Goal: Task Accomplishment & Management: Manage account settings

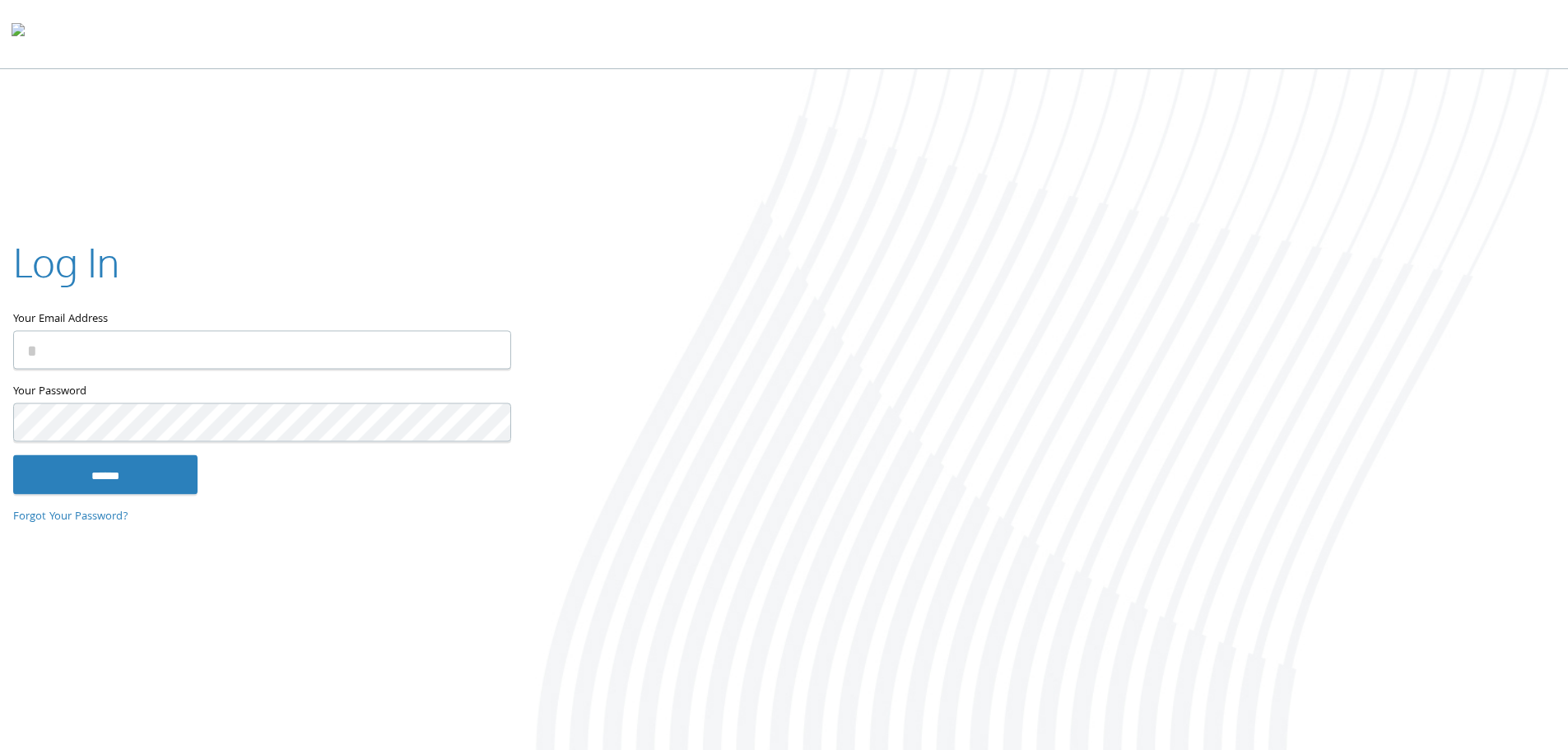
type input "**********"
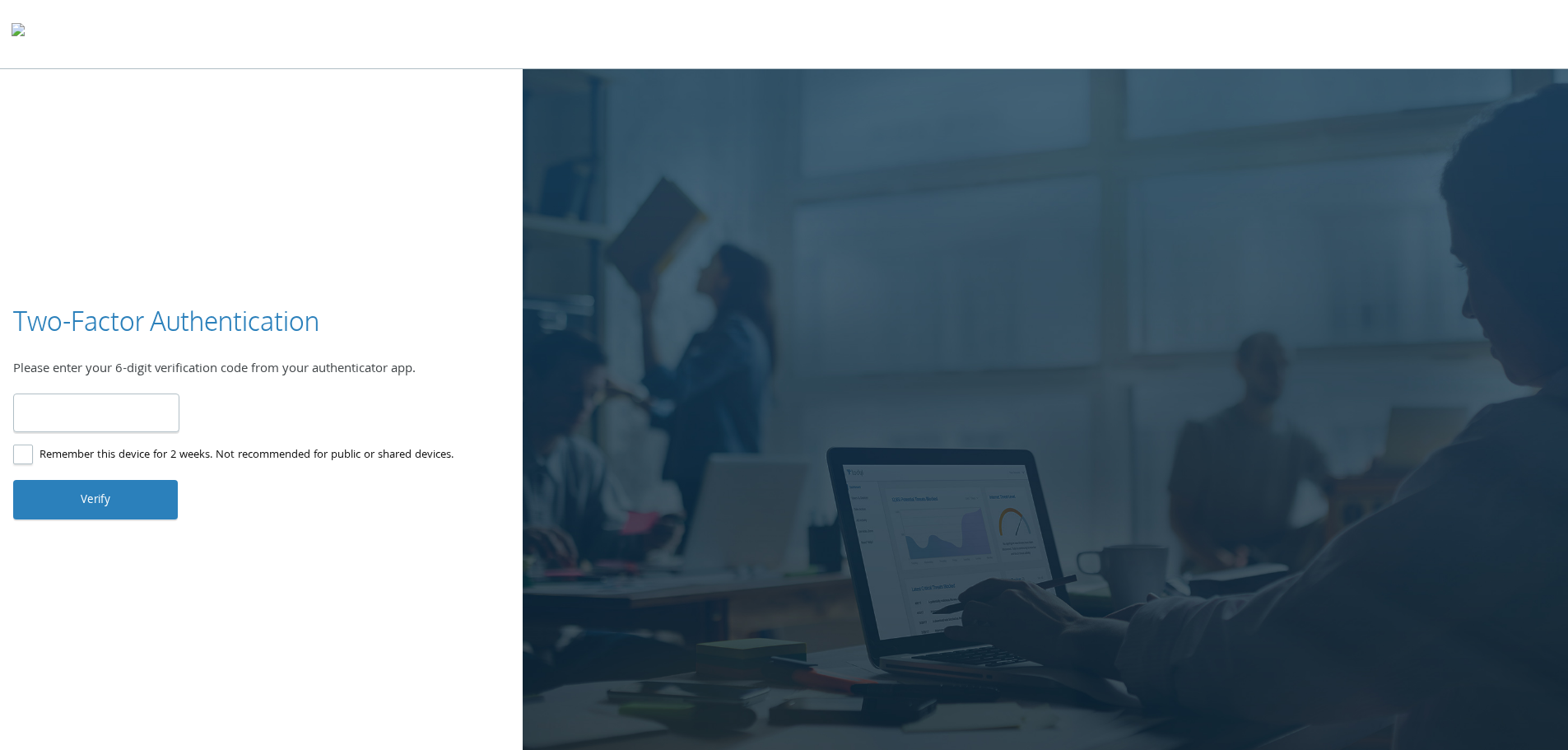
click at [81, 411] on input "number" at bounding box center [96, 412] width 166 height 39
click at [78, 424] on input "number" at bounding box center [96, 412] width 166 height 39
type input "******"
